Goal: Task Accomplishment & Management: Manage account settings

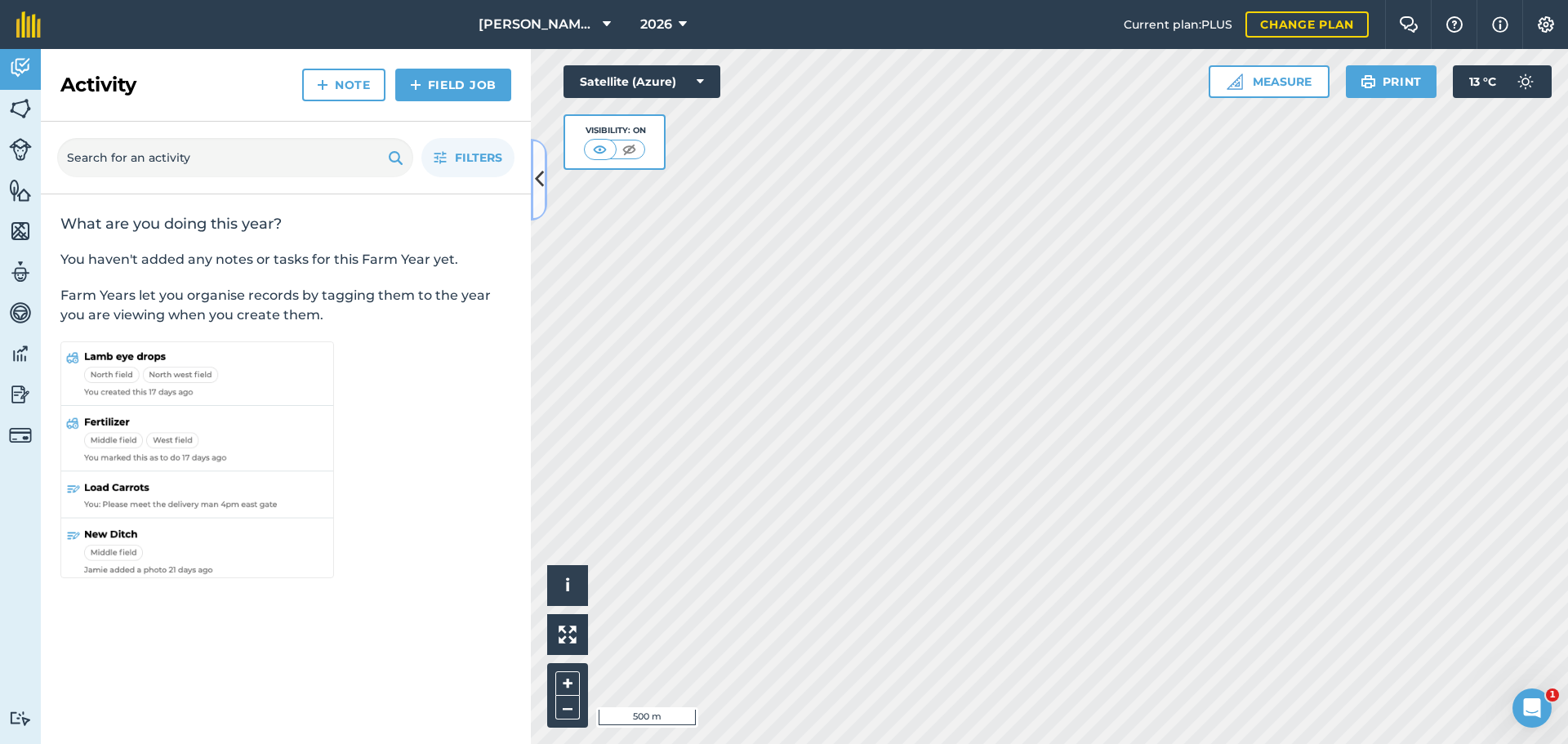
click at [542, 172] on icon at bounding box center [539, 179] width 9 height 28
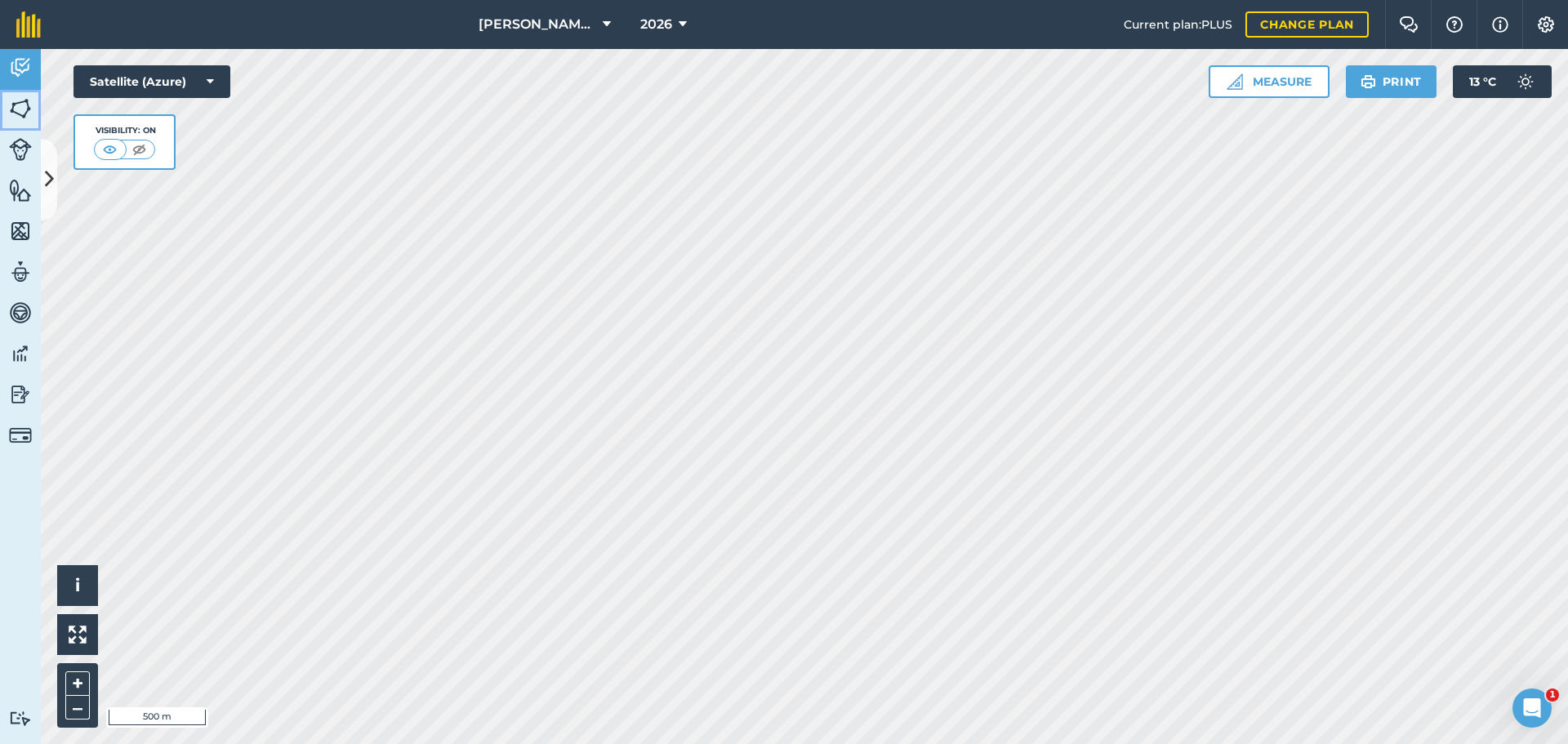
click at [15, 115] on img at bounding box center [20, 108] width 23 height 24
click at [48, 166] on icon at bounding box center [49, 179] width 9 height 28
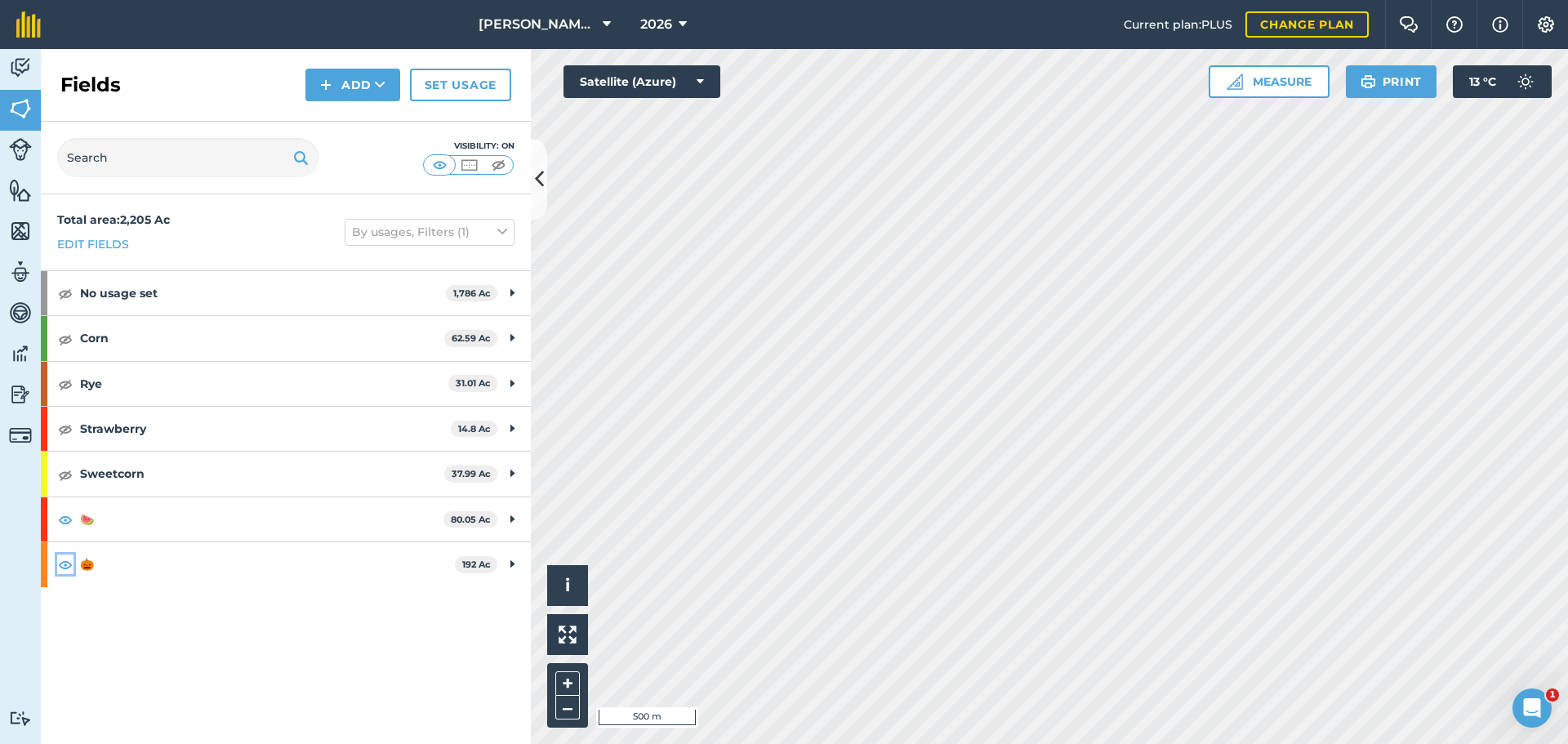
click at [67, 313] on img at bounding box center [65, 564] width 15 height 19
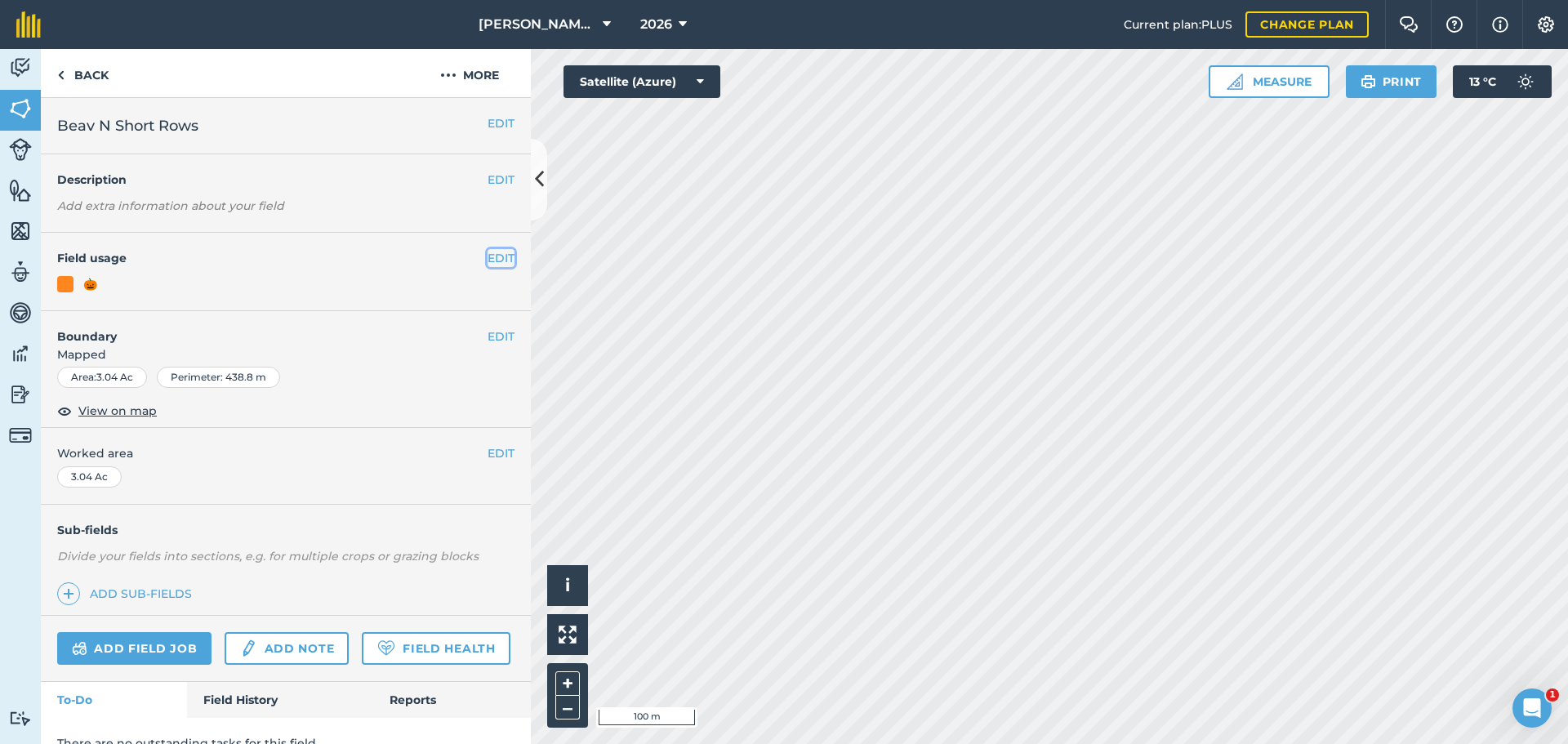
click at [497, 259] on button "EDIT" at bounding box center [501, 258] width 27 height 18
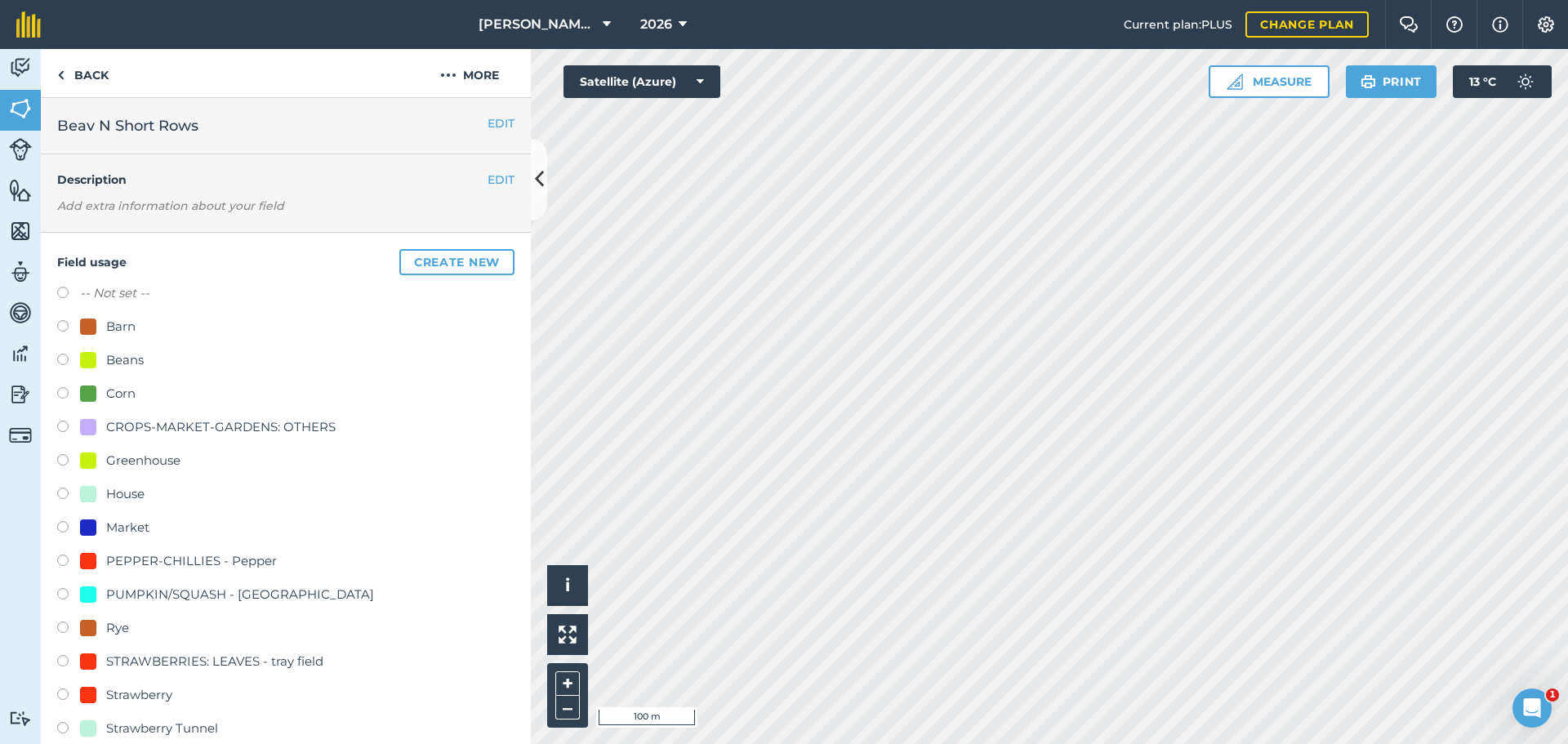
drag, startPoint x: 64, startPoint y: 289, endPoint x: 79, endPoint y: 285, distance: 15.5
click at [63, 289] on label at bounding box center [68, 295] width 23 height 17
radio input "true"
radio input "false"
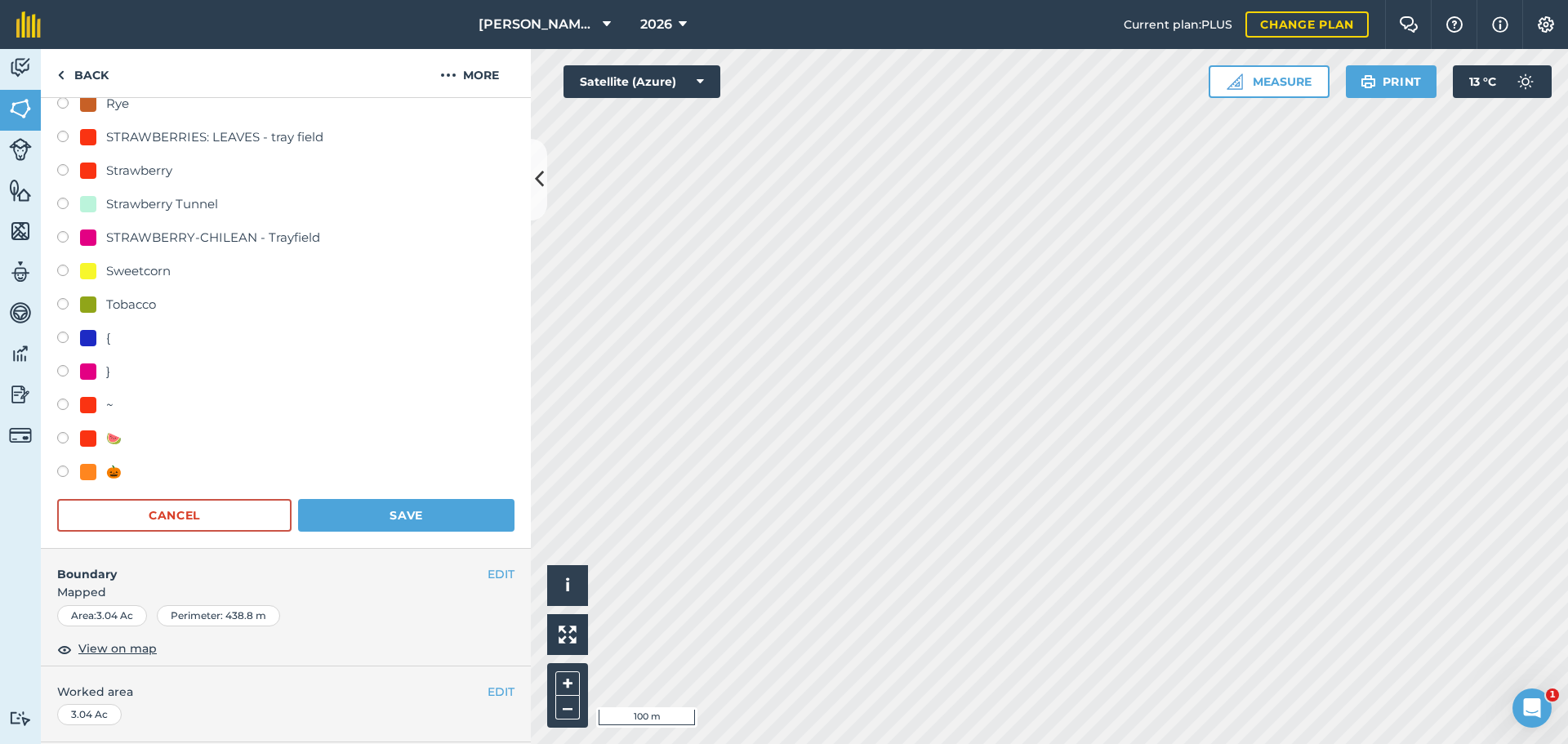
scroll to position [817, 0]
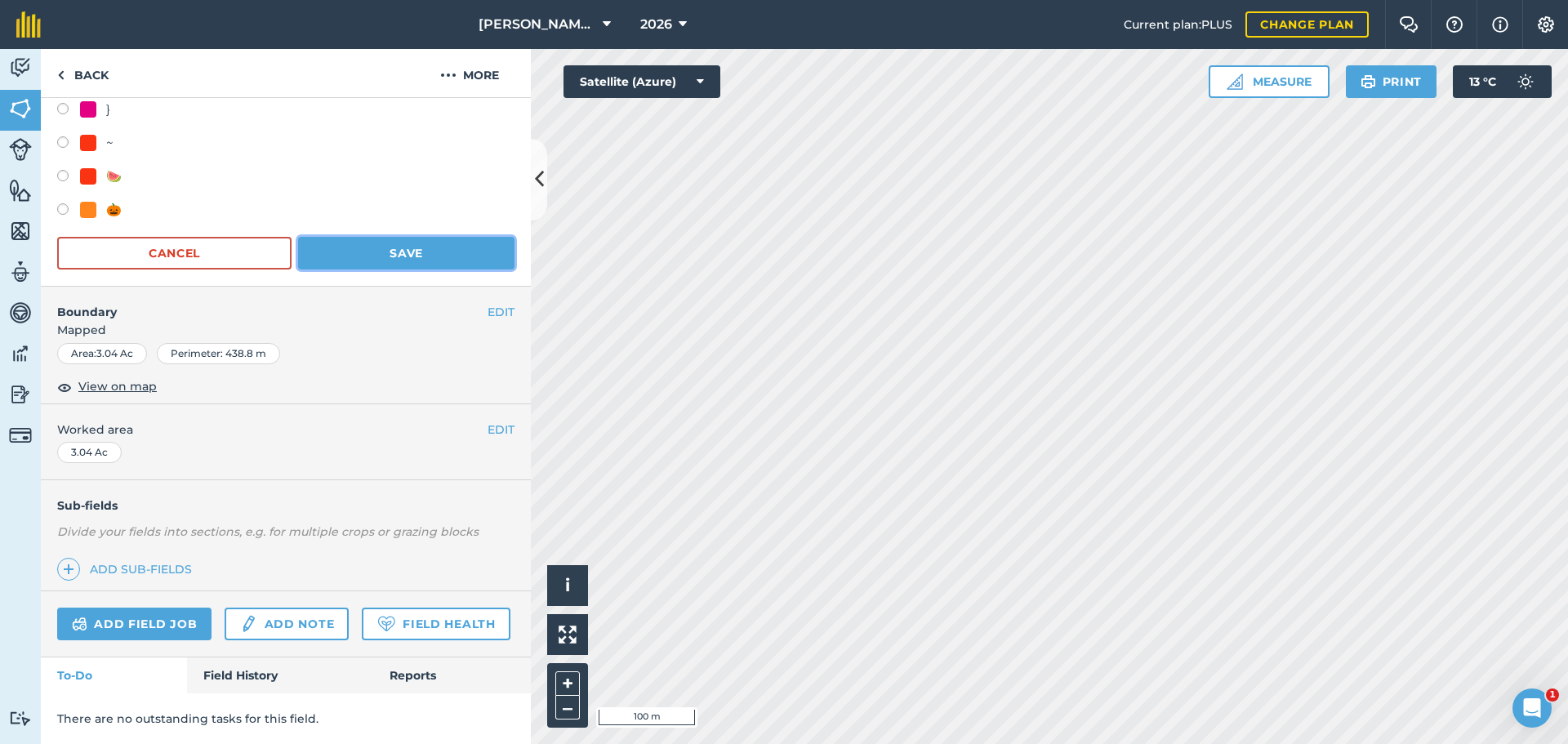
click at [394, 237] on button "Save" at bounding box center [406, 253] width 217 height 33
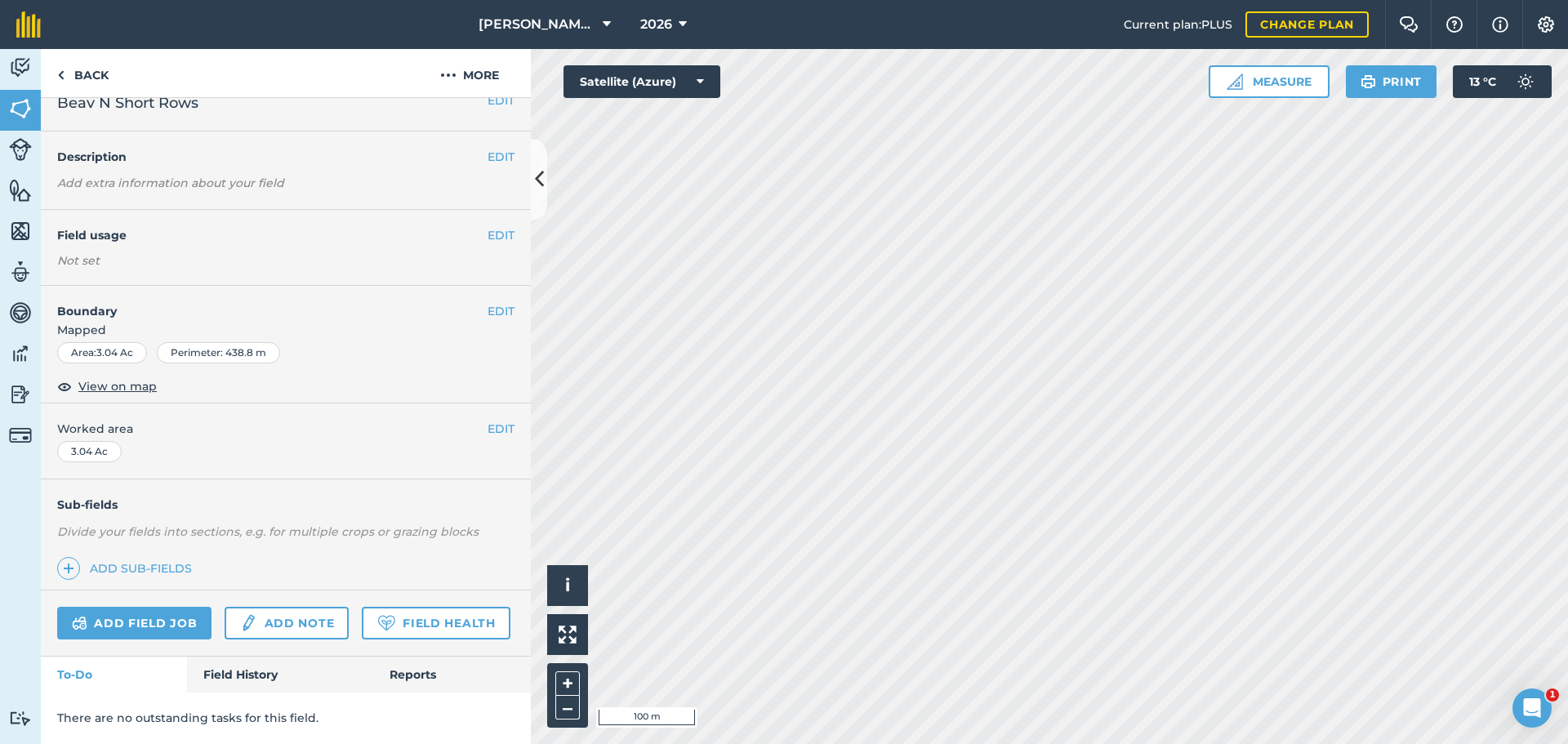
scroll to position [69, 0]
click at [492, 303] on button "EDIT" at bounding box center [501, 311] width 27 height 18
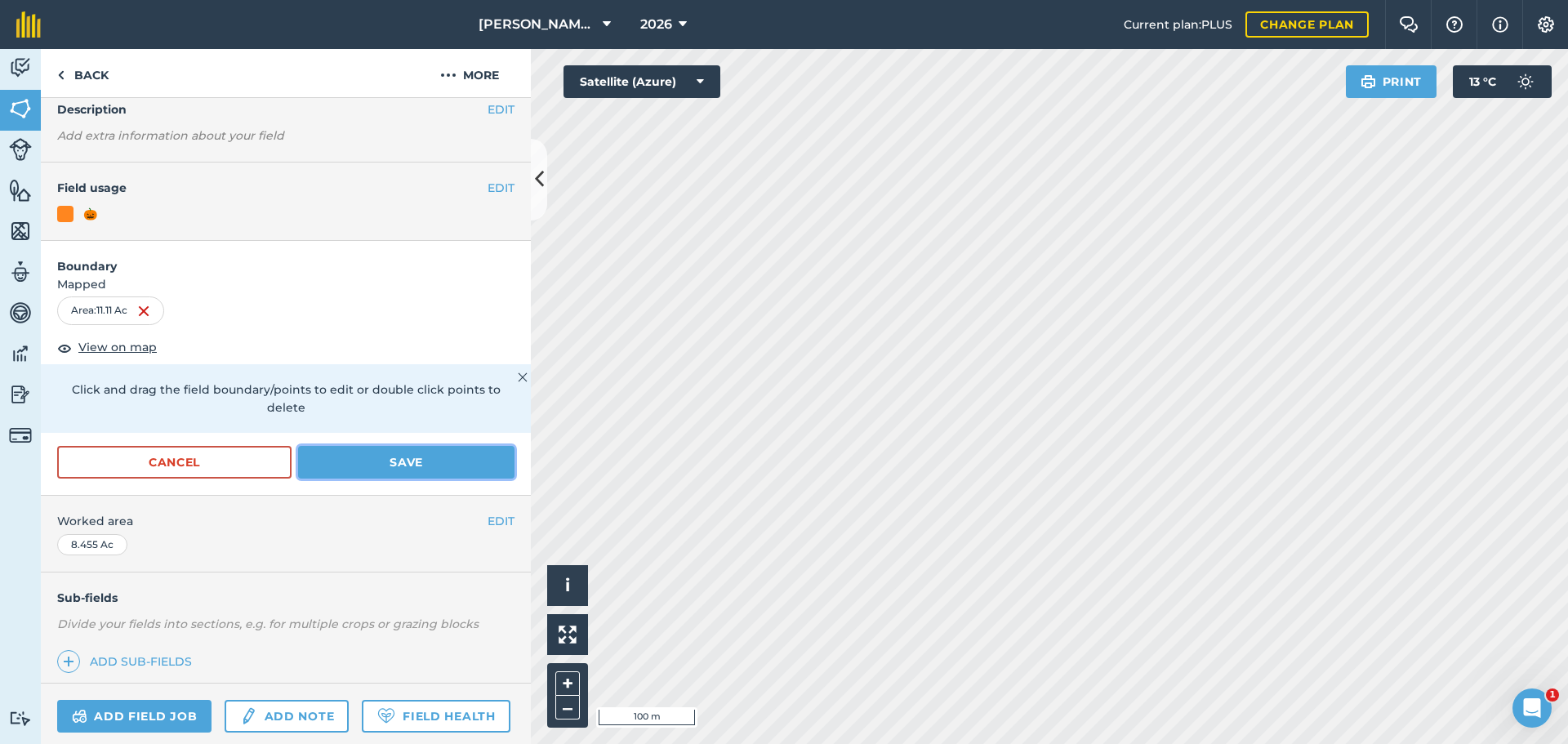
click at [401, 313] on button "Save" at bounding box center [406, 462] width 217 height 33
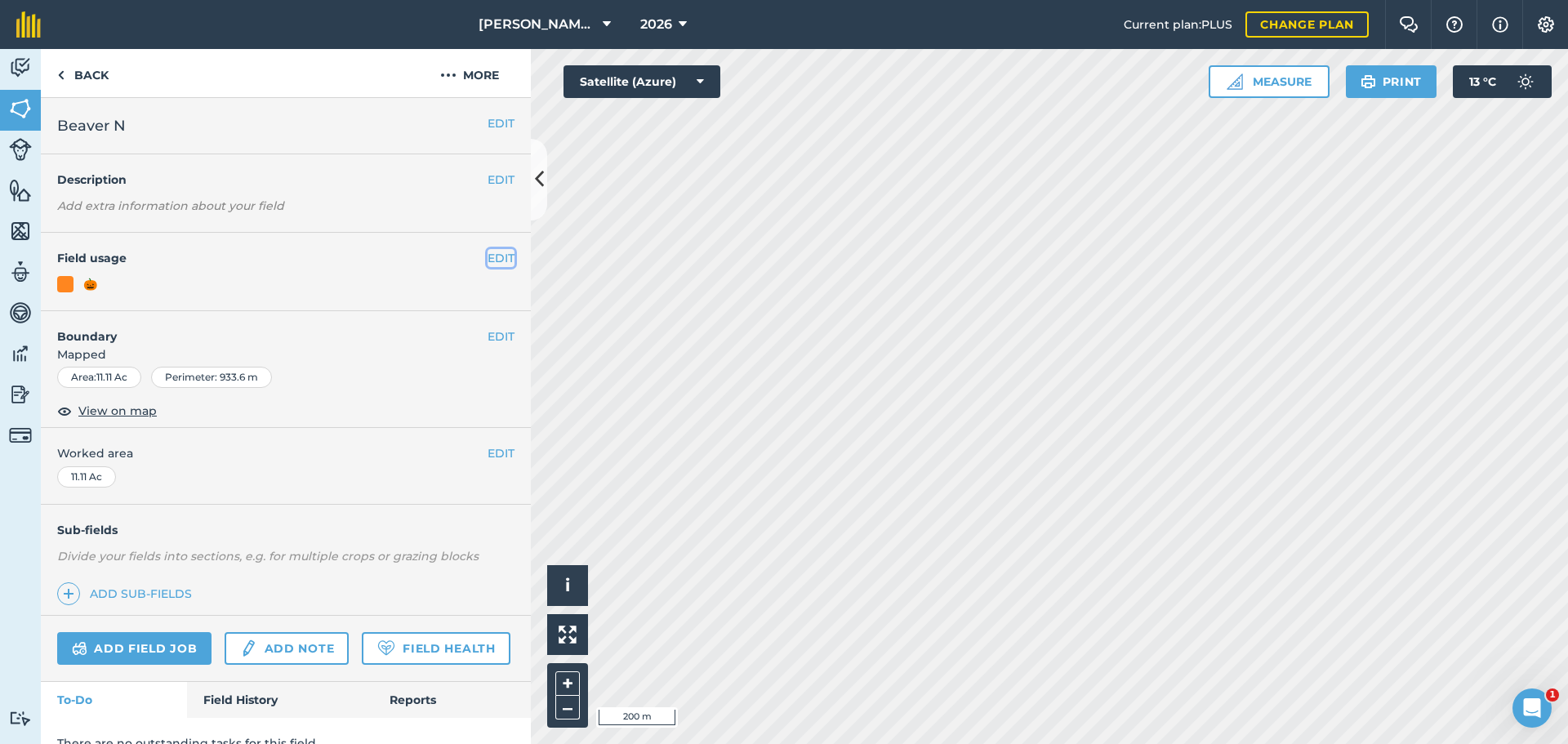
click at [488, 250] on button "EDIT" at bounding box center [501, 258] width 27 height 18
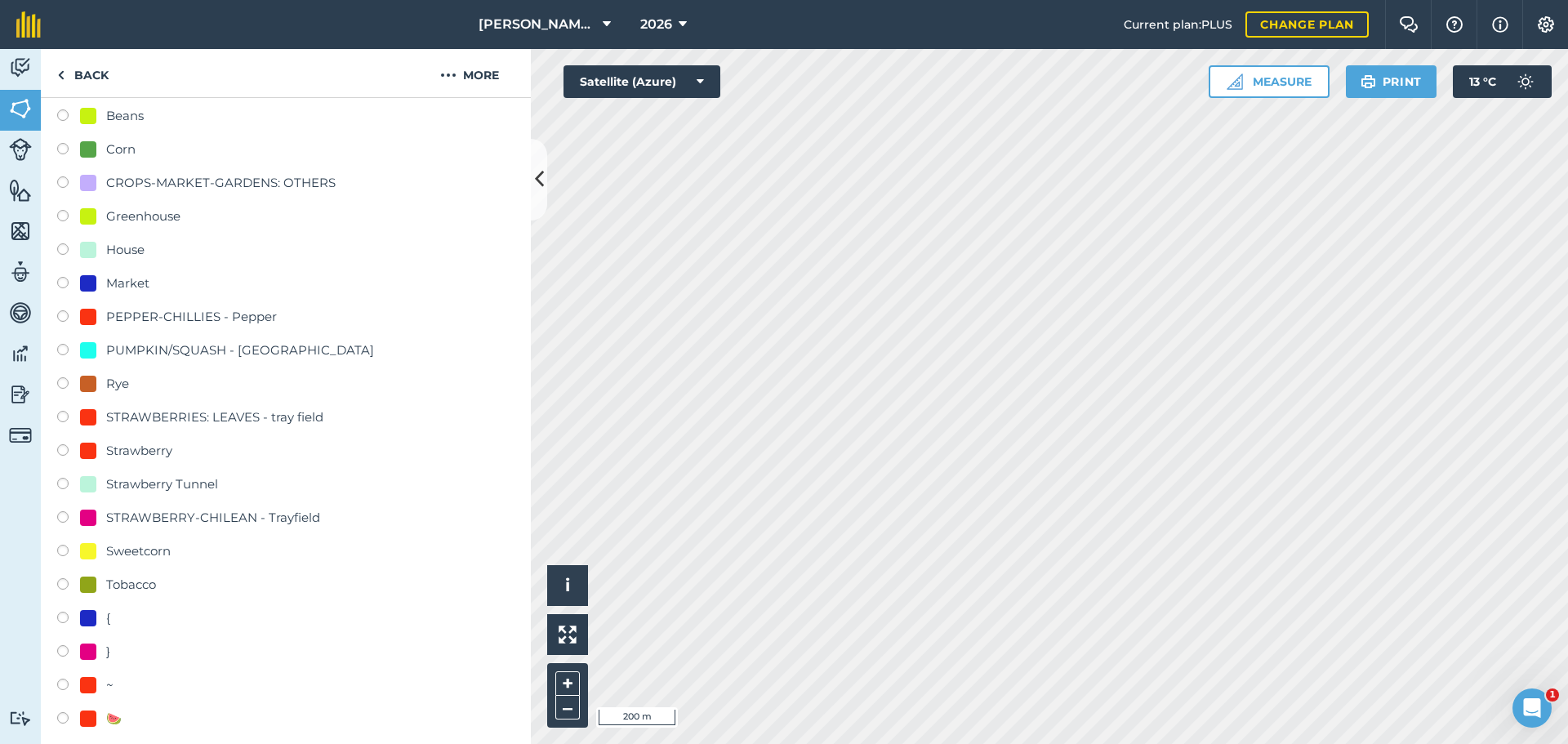
scroll to position [245, 0]
click at [113, 313] on div "Tobacco" at bounding box center [131, 583] width 50 height 19
radio input "true"
radio input "false"
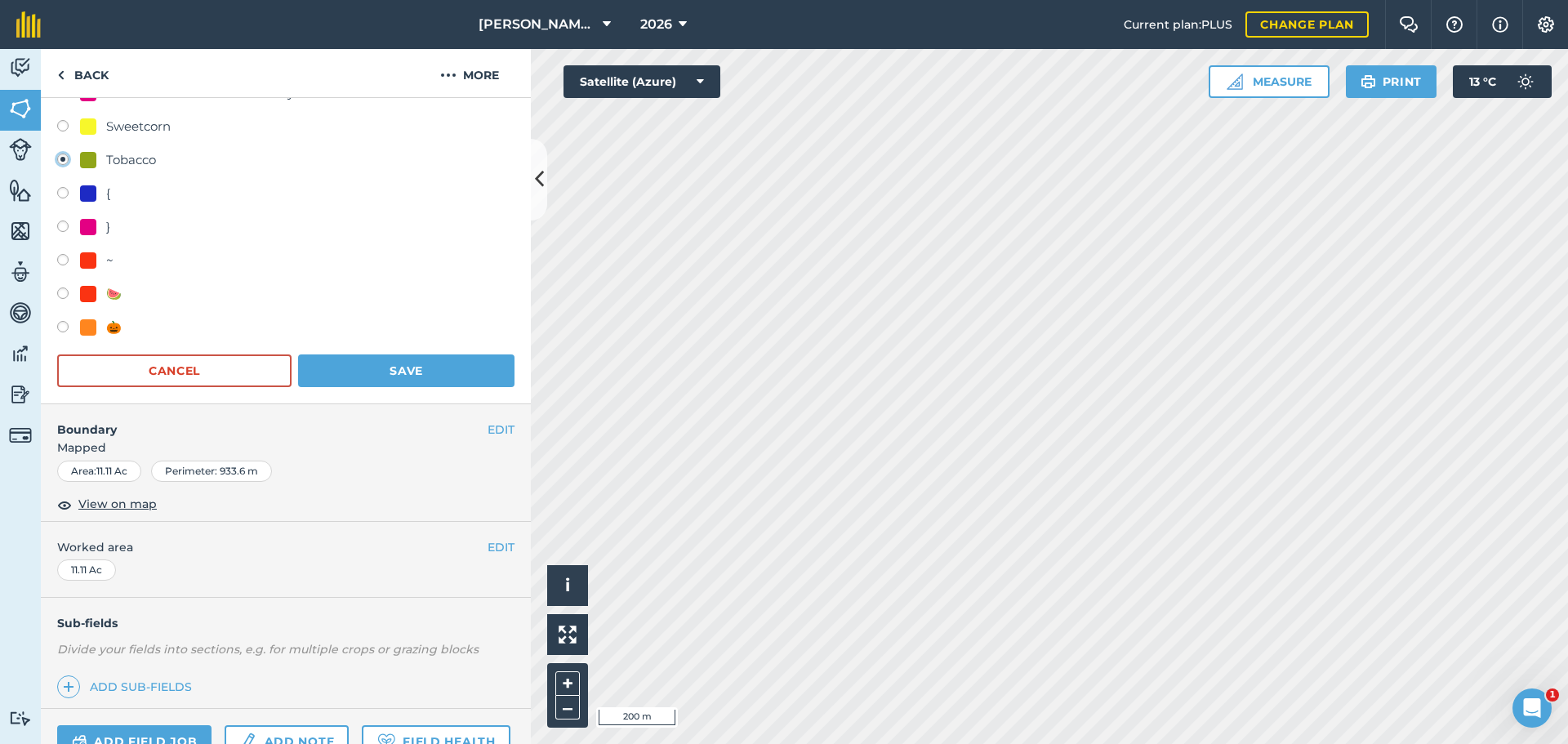
scroll to position [817, 0]
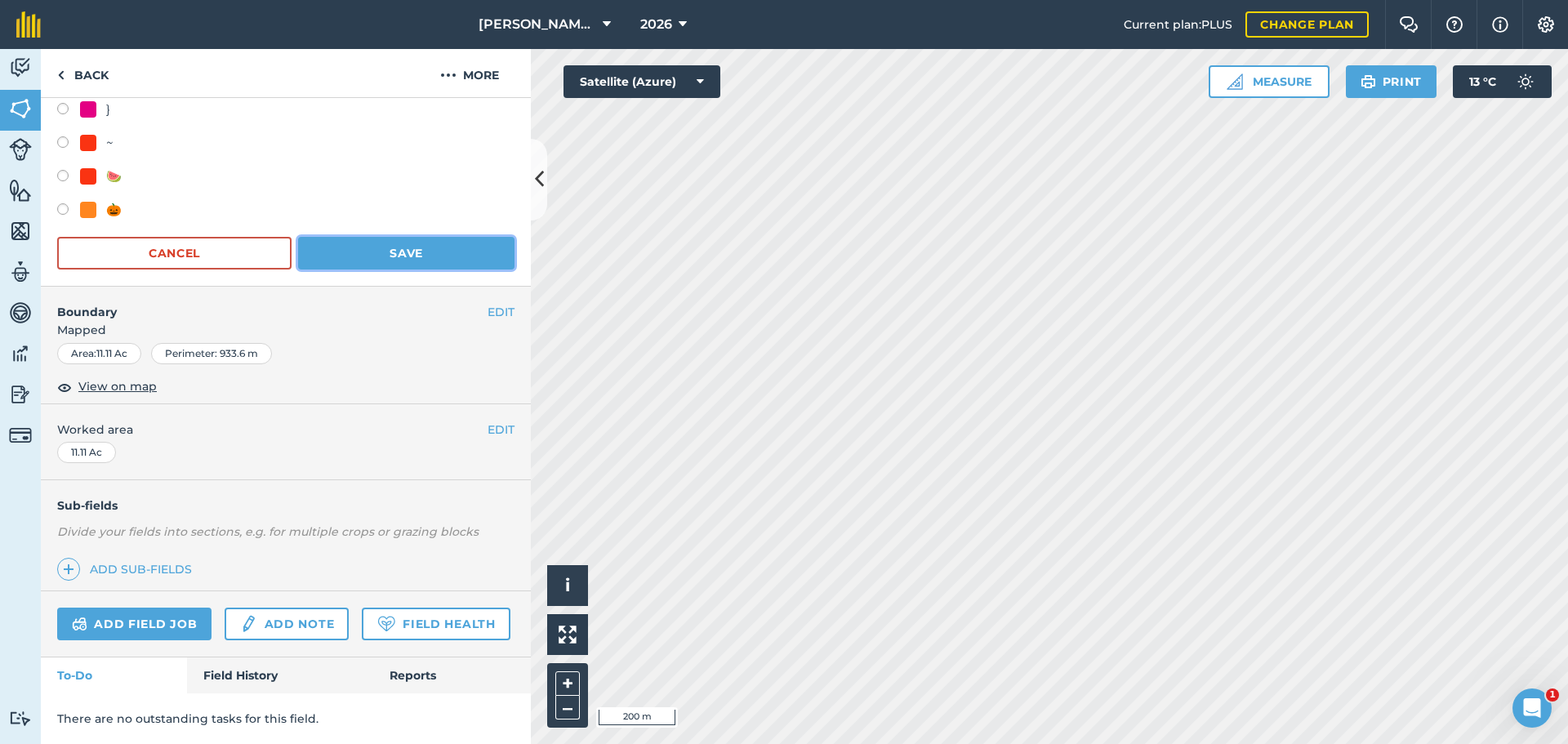
click at [447, 237] on button "Save" at bounding box center [406, 253] width 217 height 33
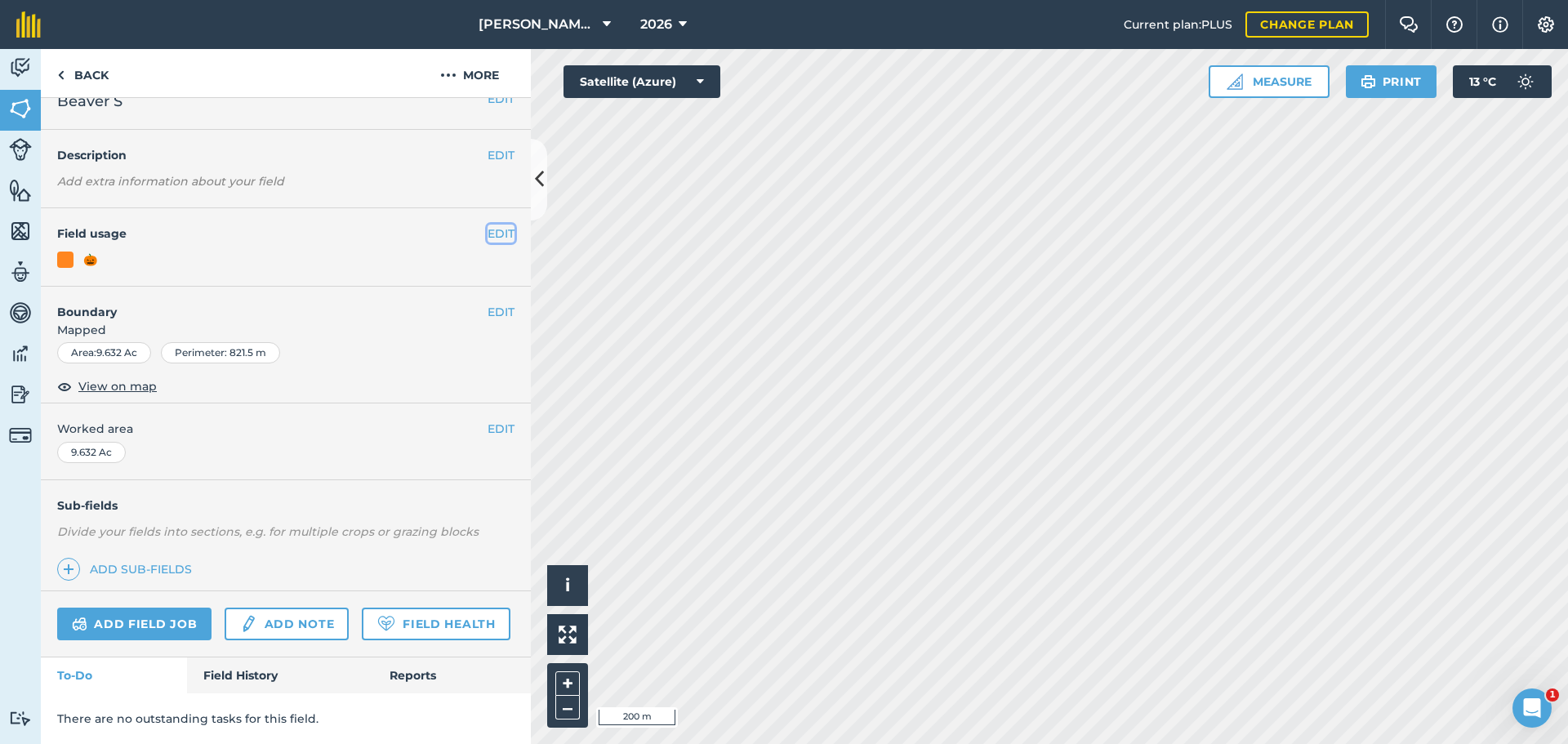
click at [488, 224] on button "EDIT" at bounding box center [501, 233] width 27 height 18
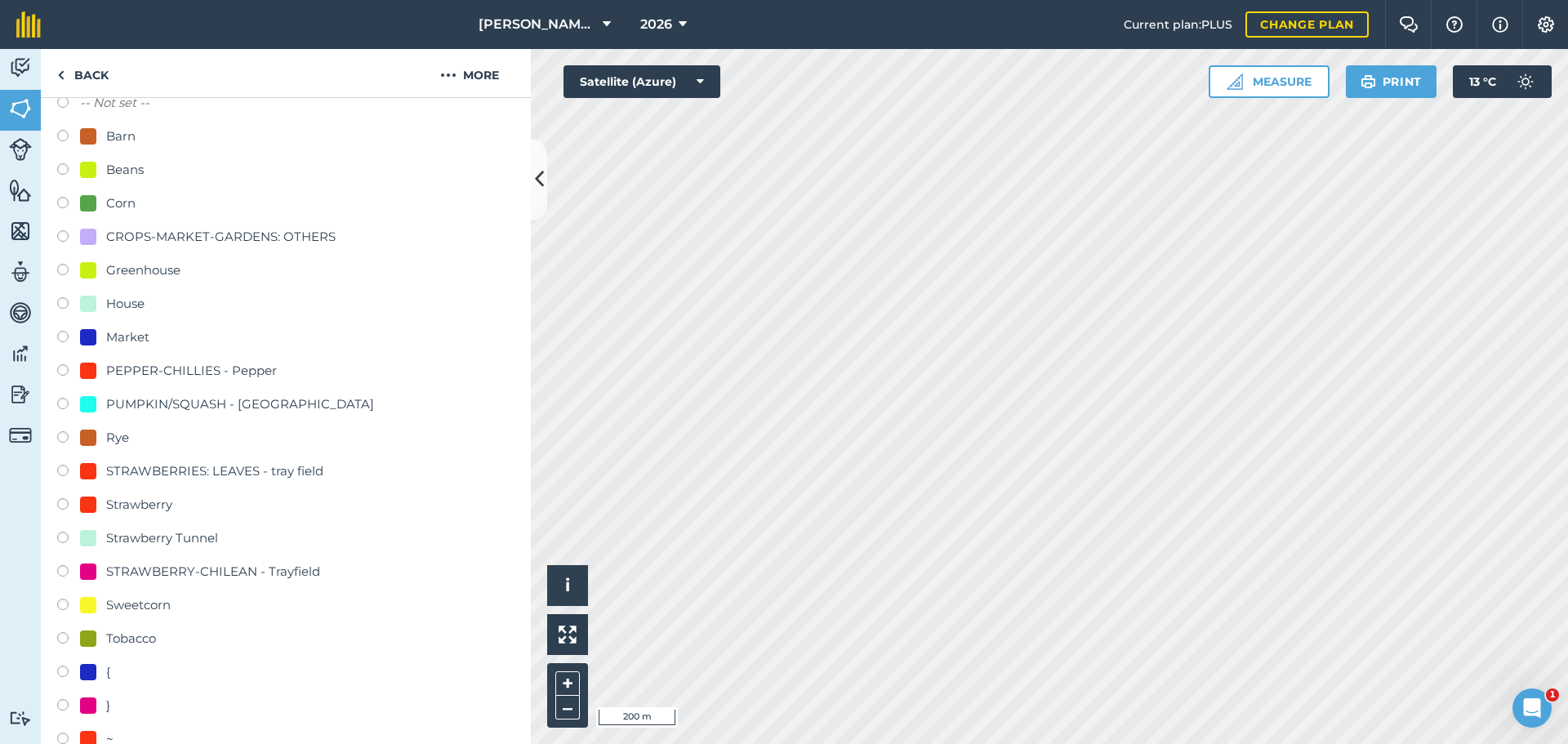
scroll to position [397, 0]
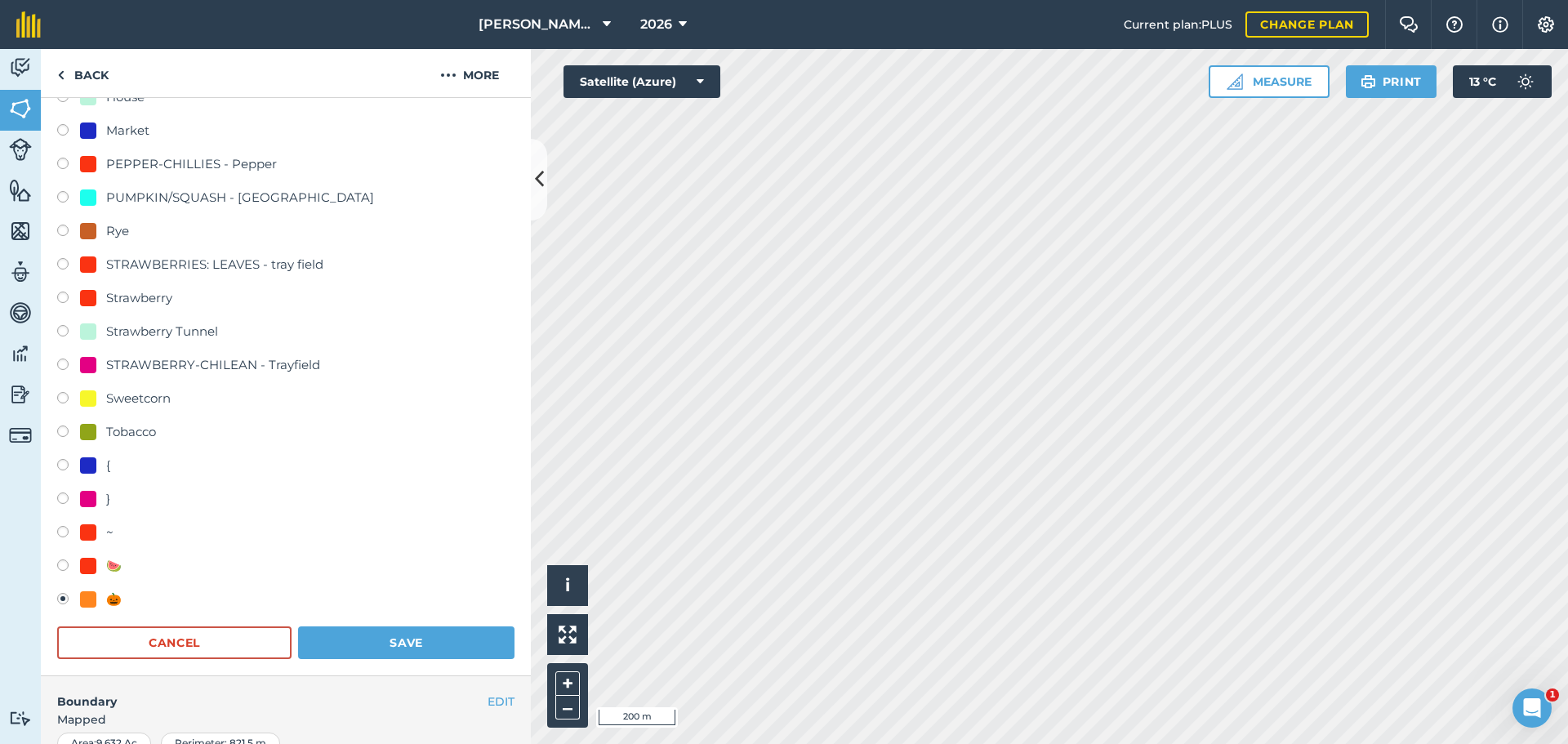
click at [107, 313] on div "Tobacco" at bounding box center [131, 432] width 50 height 19
radio input "true"
radio input "false"
click at [364, 313] on button "Save" at bounding box center [406, 643] width 217 height 33
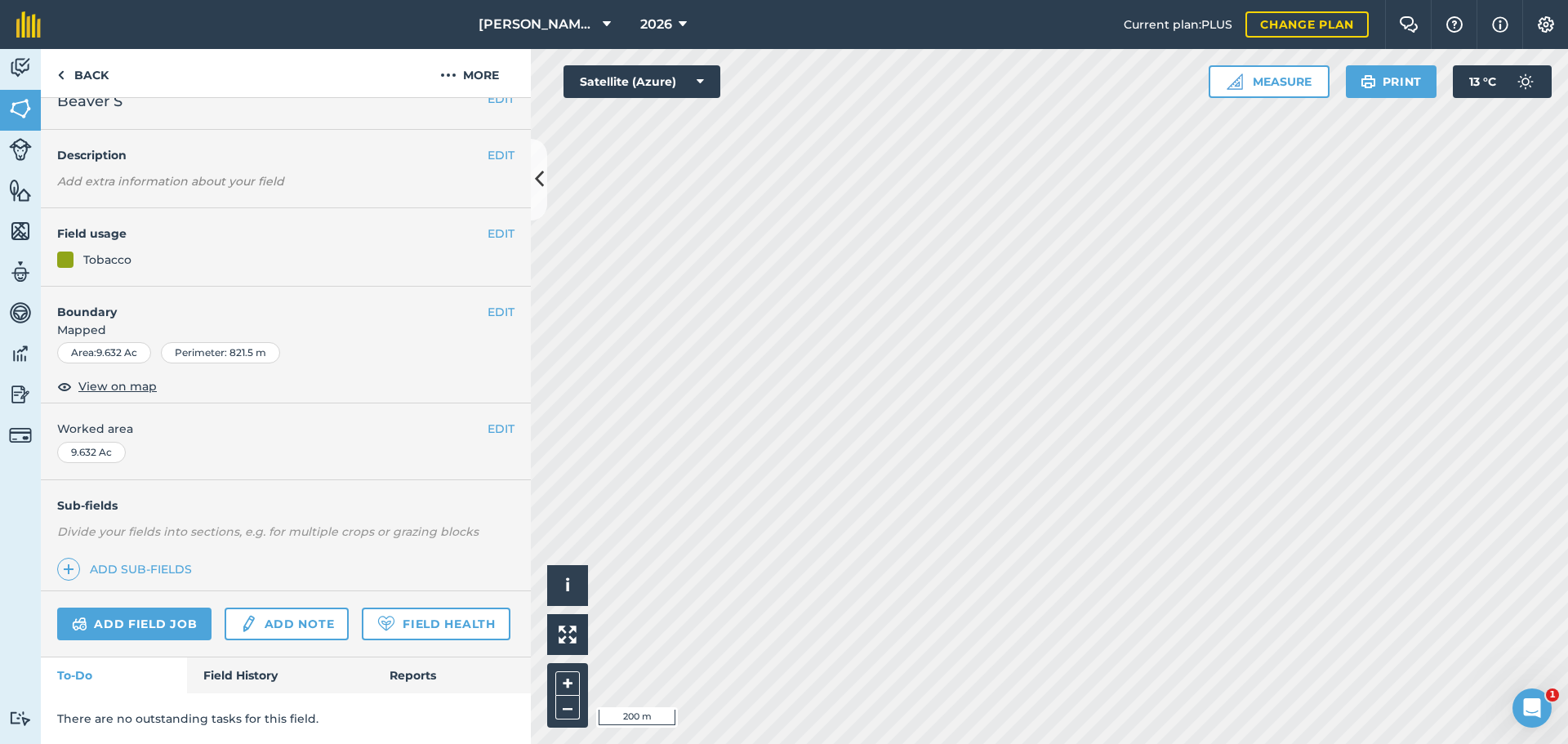
scroll to position [70, 0]
click at [491, 224] on button "EDIT" at bounding box center [501, 233] width 27 height 18
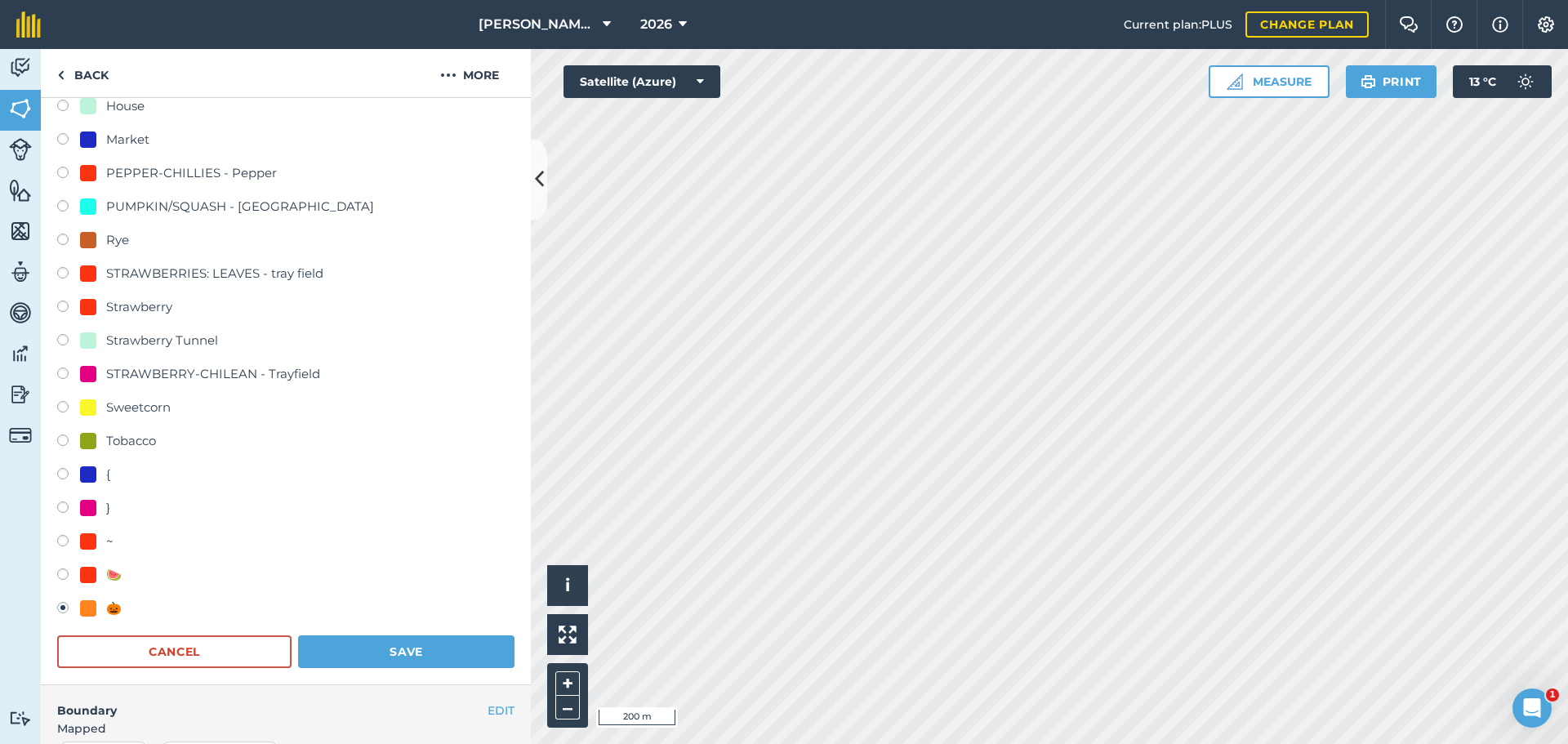
scroll to position [397, 0]
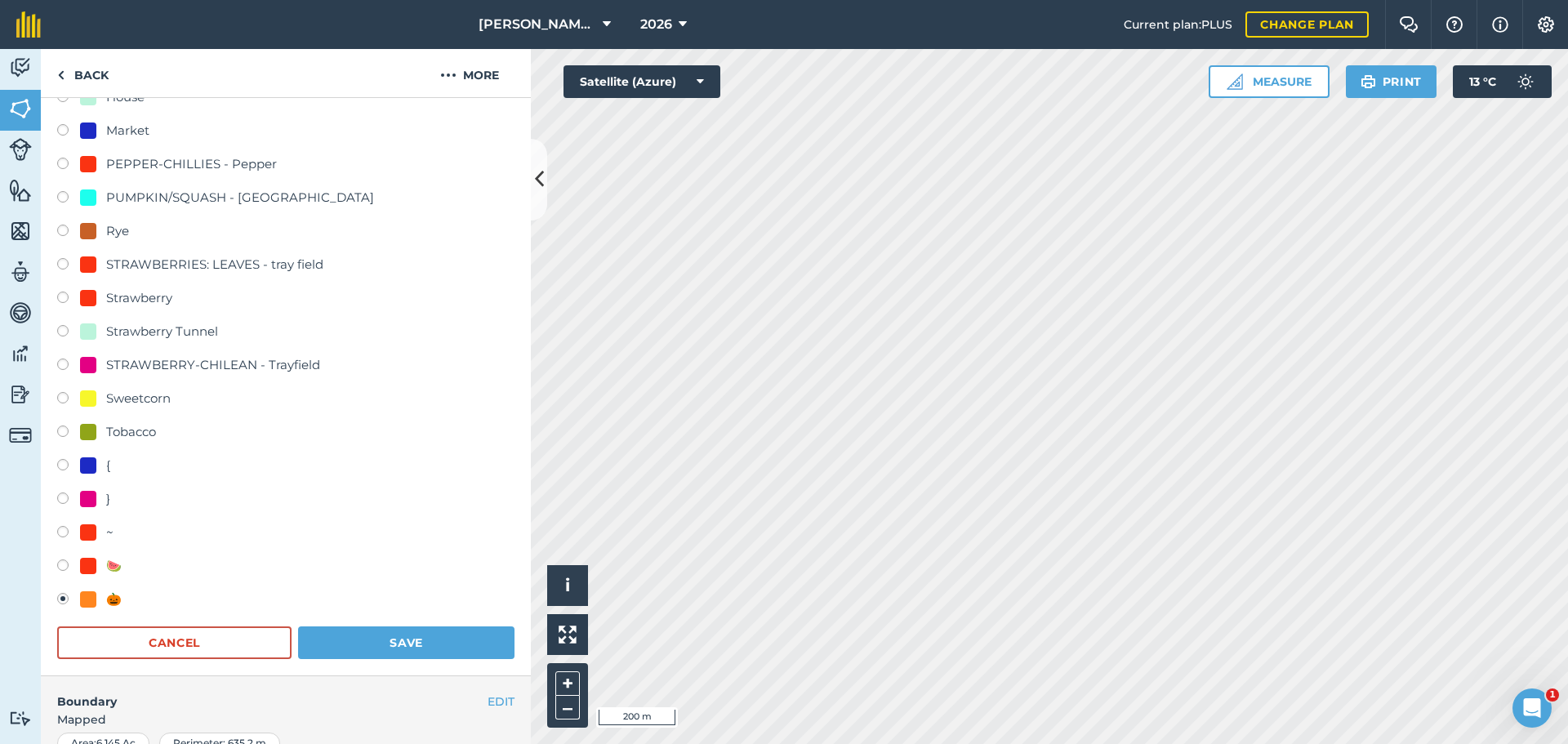
click at [97, 313] on div "Tobacco" at bounding box center [118, 432] width 76 height 19
radio input "true"
radio input "false"
click at [428, 313] on button "Save" at bounding box center [406, 643] width 217 height 33
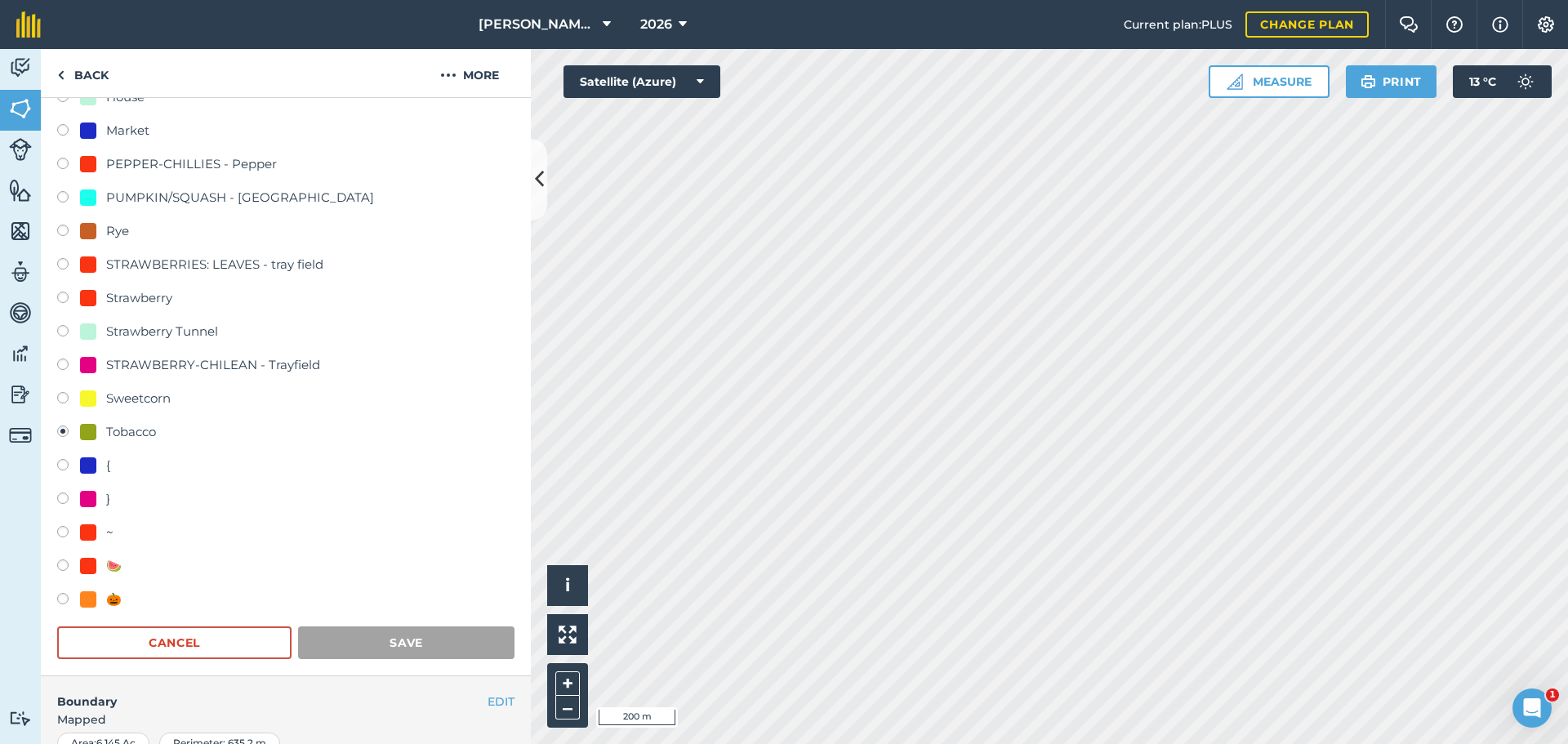
scroll to position [70, 0]
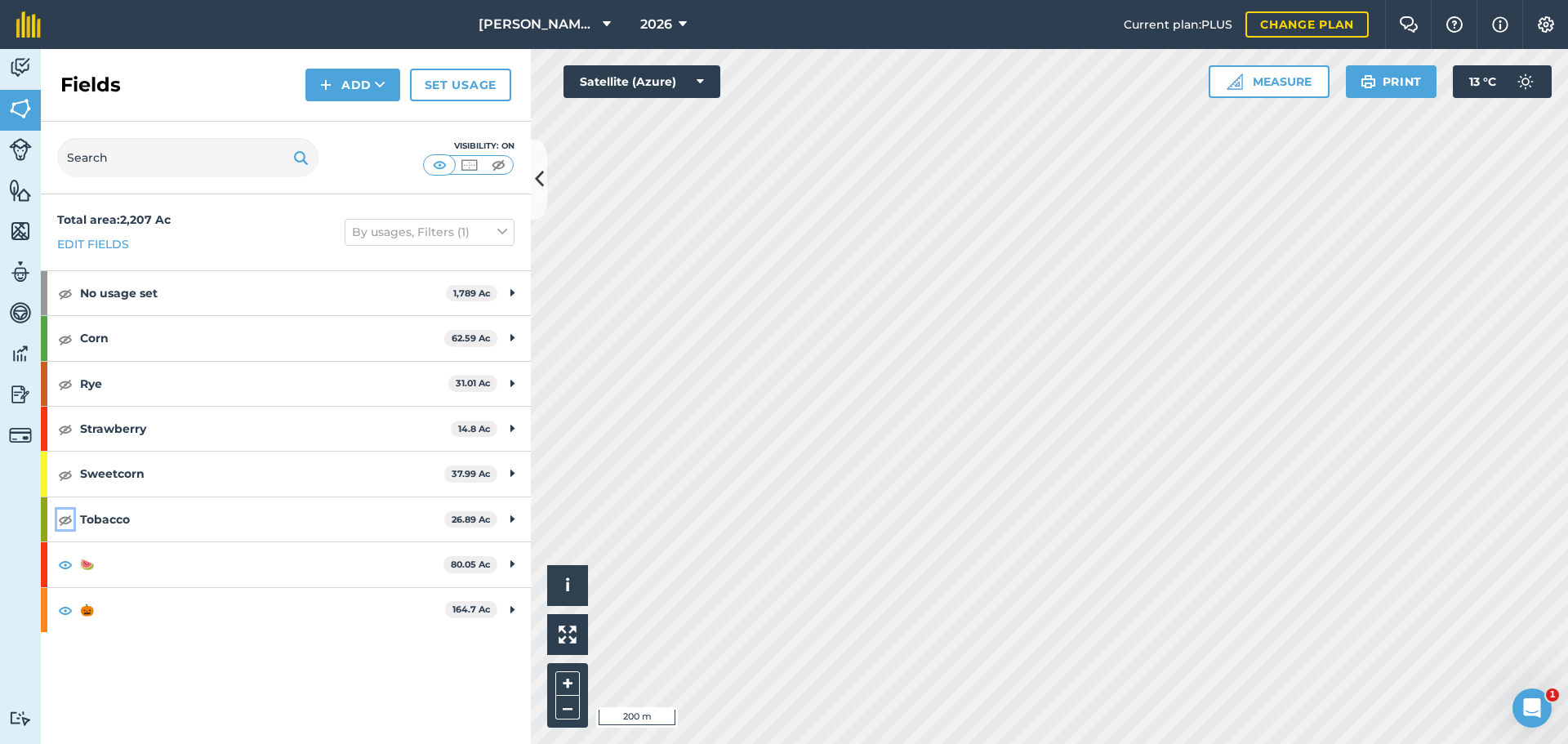
click at [67, 313] on img at bounding box center [65, 519] width 15 height 19
click at [63, 313] on img at bounding box center [65, 428] width 15 height 19
click at [541, 186] on icon at bounding box center [539, 179] width 9 height 28
